Goal: Navigation & Orientation: Find specific page/section

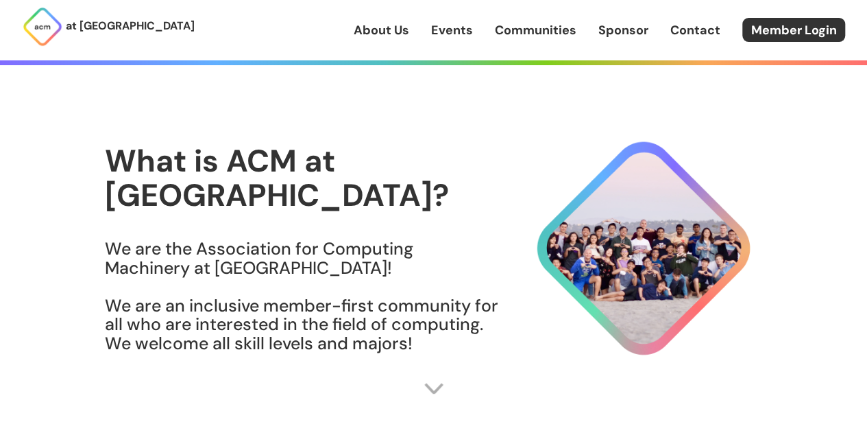
click at [97, 23] on p "at [GEOGRAPHIC_DATA]" at bounding box center [130, 26] width 129 height 18
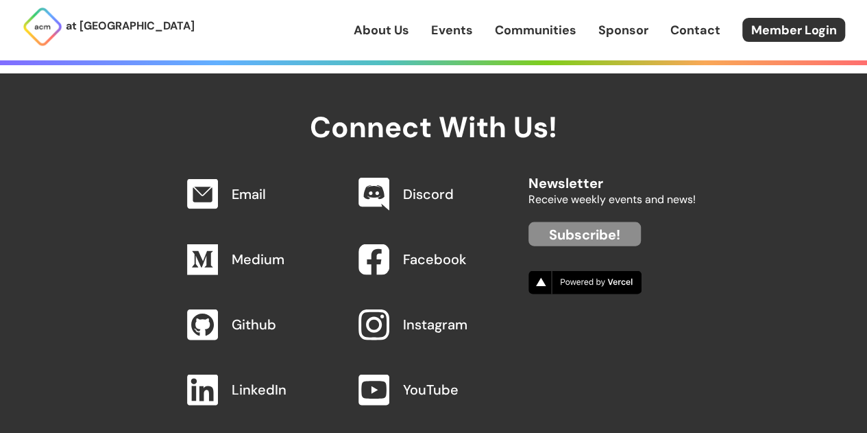
scroll to position [1447, 0]
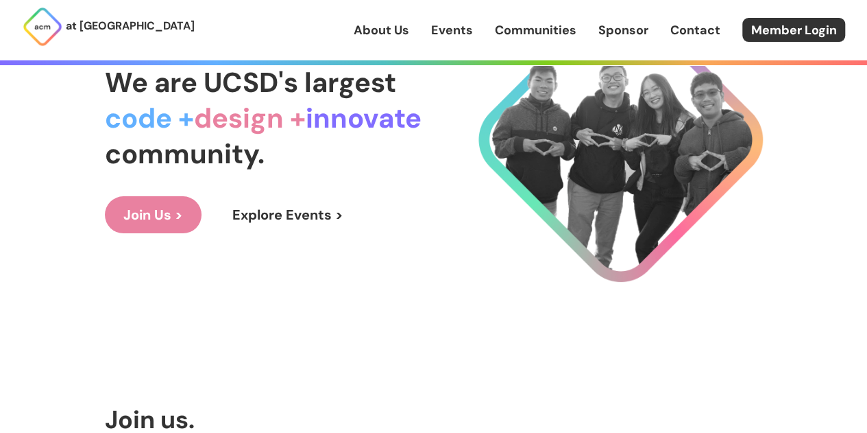
scroll to position [99, 0]
